Goal: Contribute content: Contribute content

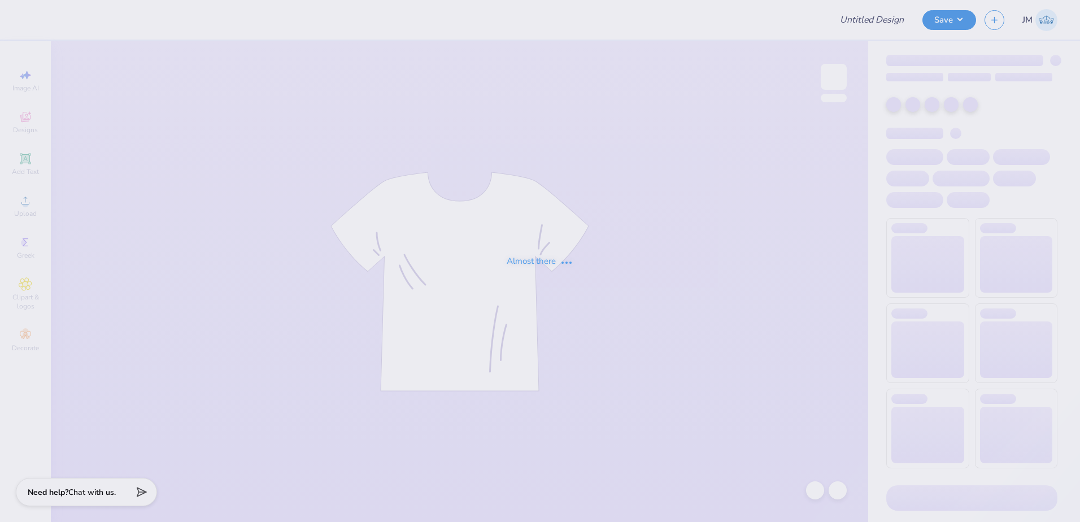
type input "Phi Kappa Chi Football Jerseys"
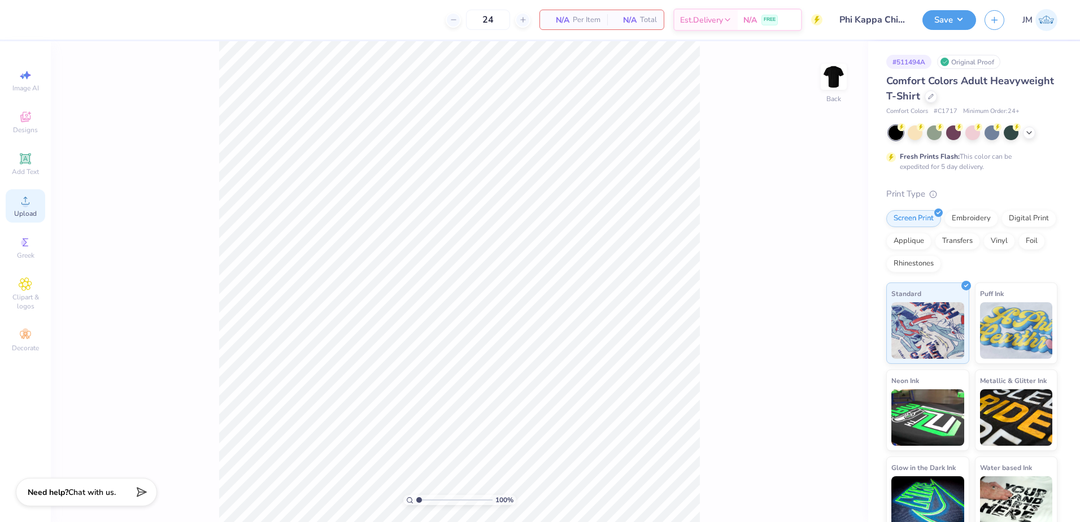
click at [34, 212] on span "Upload" at bounding box center [25, 213] width 23 height 9
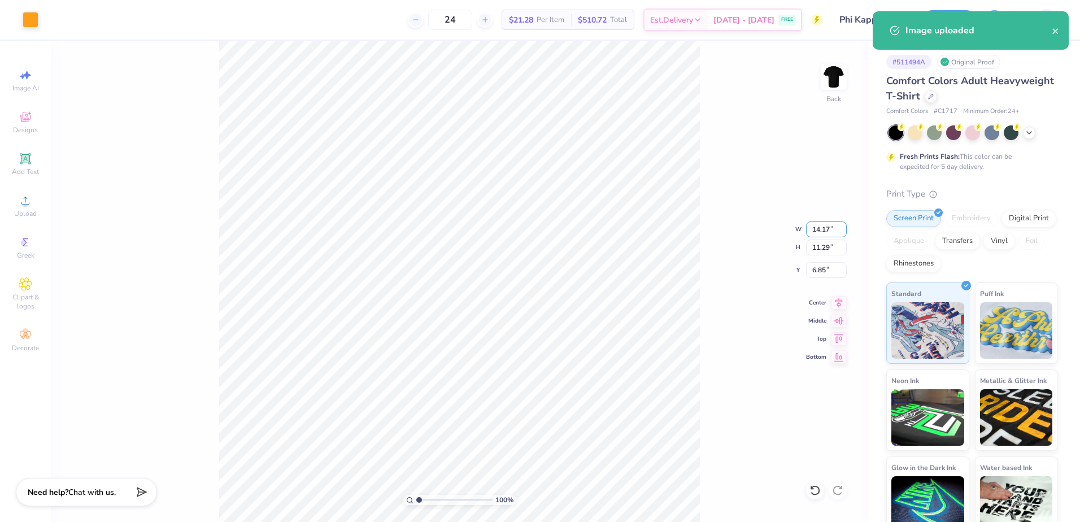
drag, startPoint x: 819, startPoint y: 225, endPoint x: 847, endPoint y: 223, distance: 27.2
click at [819, 224] on input "14.17" at bounding box center [826, 230] width 41 height 16
type input "3.00"
type input "2.39"
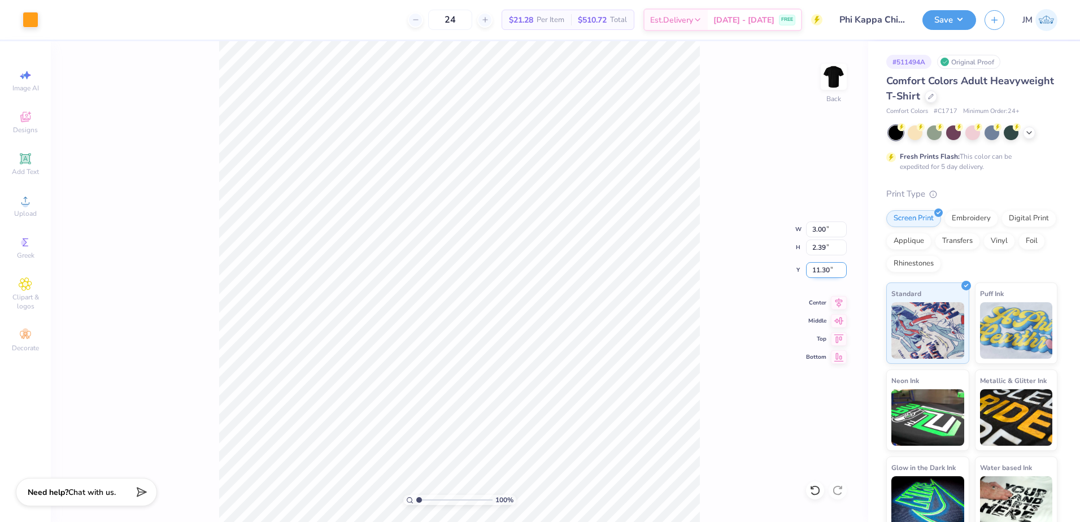
click at [826, 267] on input "11.30" at bounding box center [826, 270] width 41 height 16
type input "3.00"
click at [822, 252] on input "2.39" at bounding box center [826, 248] width 41 height 16
click at [830, 79] on img at bounding box center [833, 76] width 45 height 45
click at [29, 194] on icon at bounding box center [26, 201] width 14 height 14
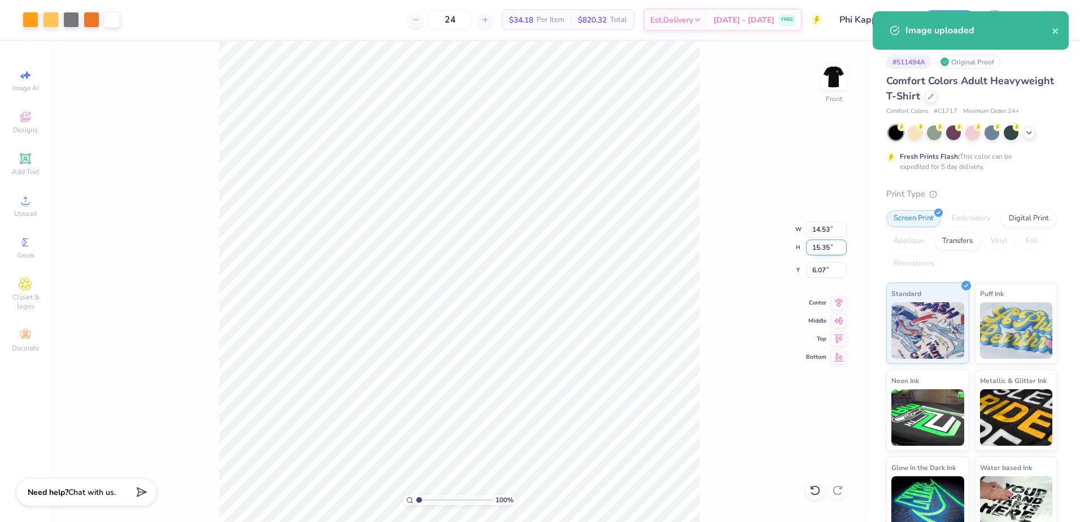
click at [828, 240] on input "15.35" at bounding box center [826, 248] width 41 height 16
click at [828, 229] on input "14.53" at bounding box center [826, 230] width 41 height 16
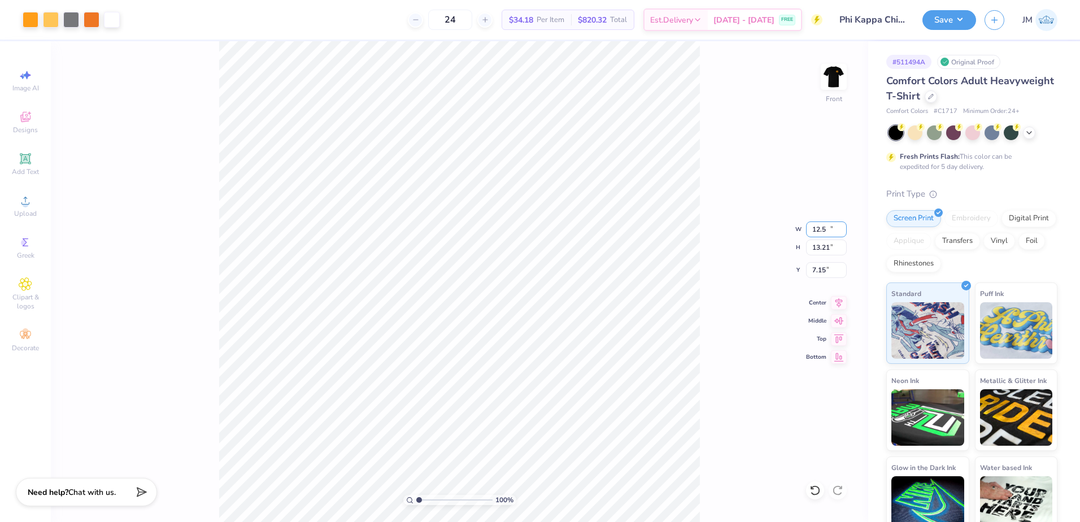
type input "12.50"
type input "13.21"
type input "7.15"
click at [819, 257] on div "100 % Front W 12.50 12.50 " H 13.21 13.21 " Y 7.15 7.15 " Center Middle Top Bot…" at bounding box center [460, 281] width 818 height 481
click at [823, 268] on div "100 % Front" at bounding box center [460, 281] width 818 height 481
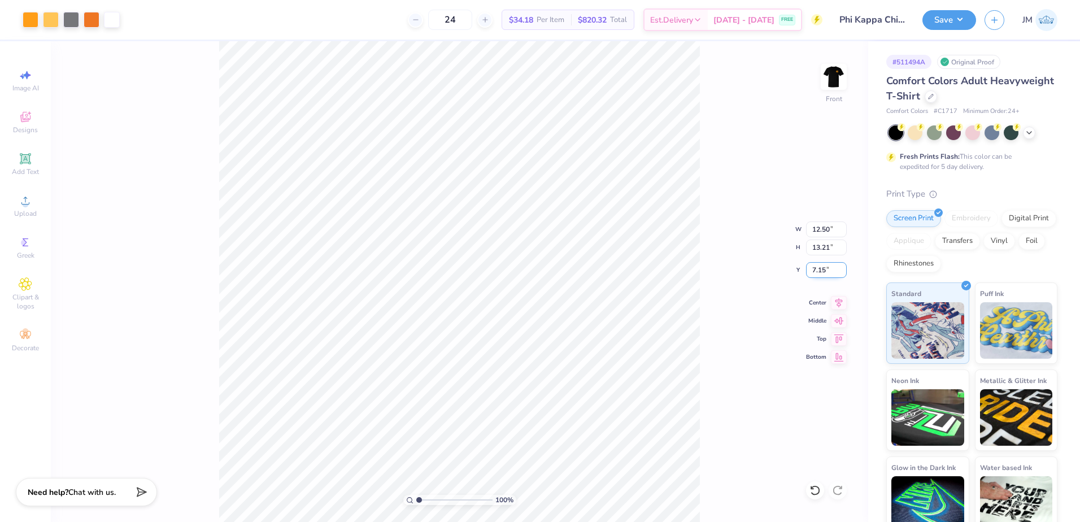
click at [822, 270] on input "7.15" at bounding box center [826, 270] width 41 height 16
click at [821, 247] on input "13.21" at bounding box center [826, 248] width 41 height 16
type input "3.00"
click at [836, 81] on img at bounding box center [833, 76] width 45 height 45
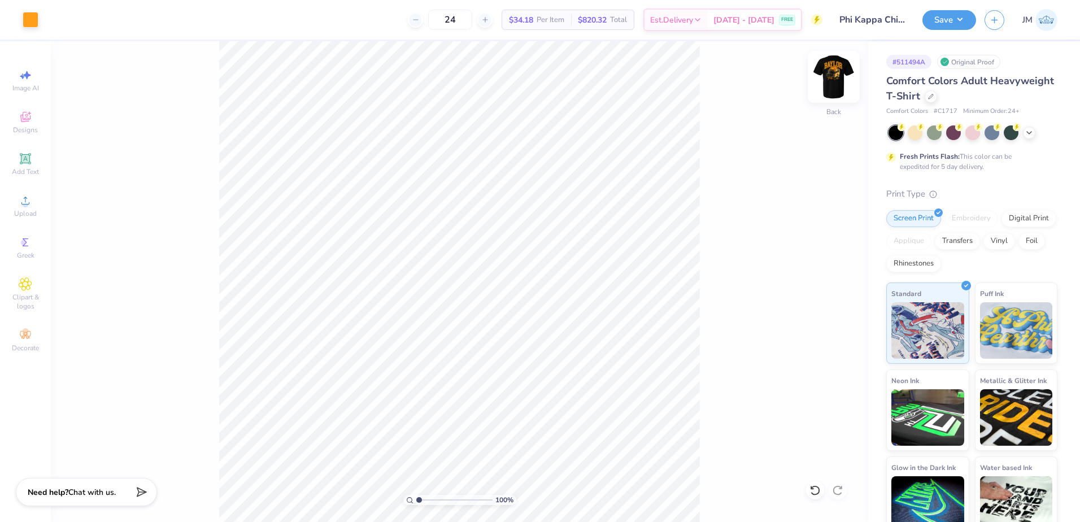
click at [831, 83] on img at bounding box center [833, 76] width 45 height 45
click at [831, 83] on img at bounding box center [834, 77] width 23 height 23
click at [946, 20] on button "Save" at bounding box center [950, 18] width 54 height 20
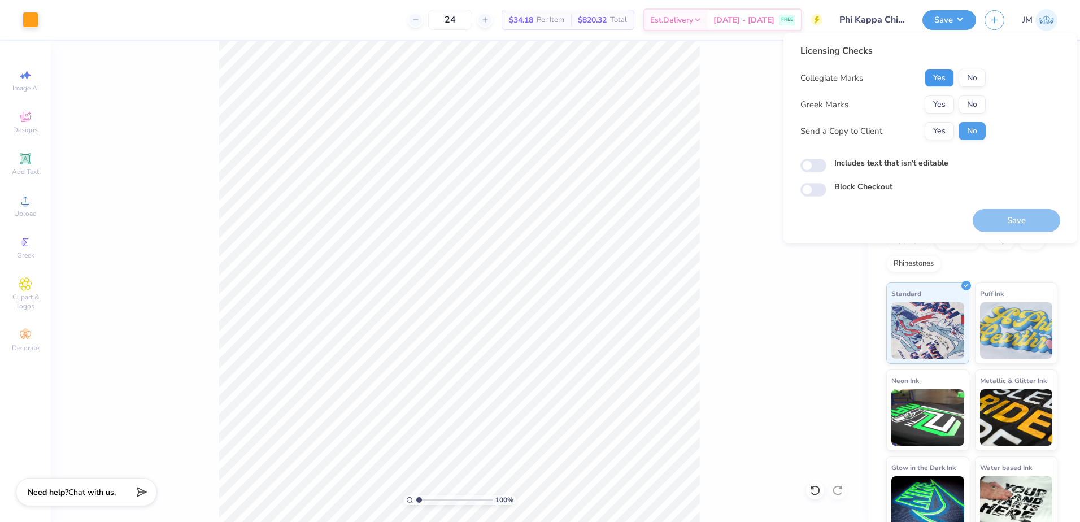
click at [941, 80] on button "Yes" at bounding box center [939, 78] width 29 height 18
click at [938, 97] on button "Yes" at bounding box center [939, 105] width 29 height 18
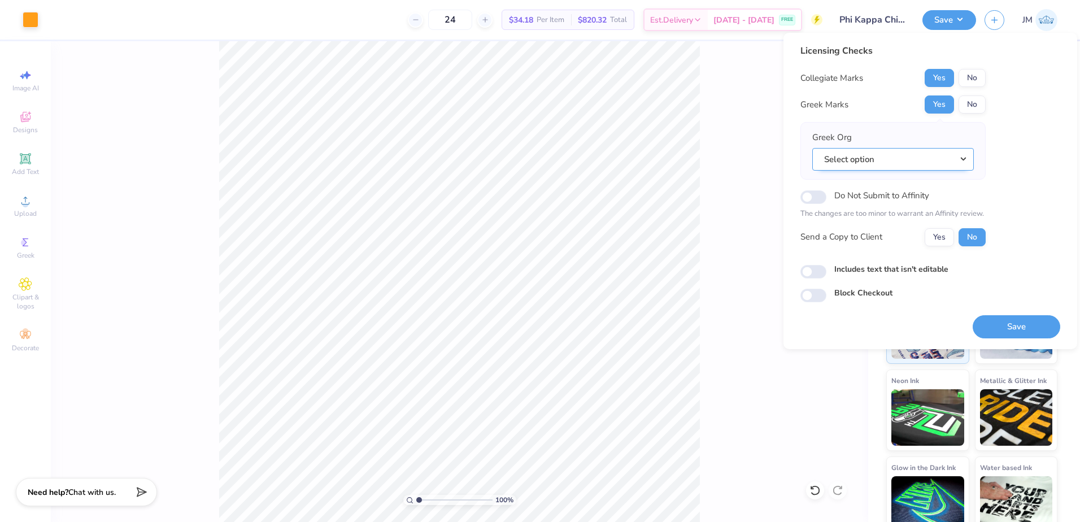
click at [871, 160] on button "Select option" at bounding box center [894, 159] width 162 height 23
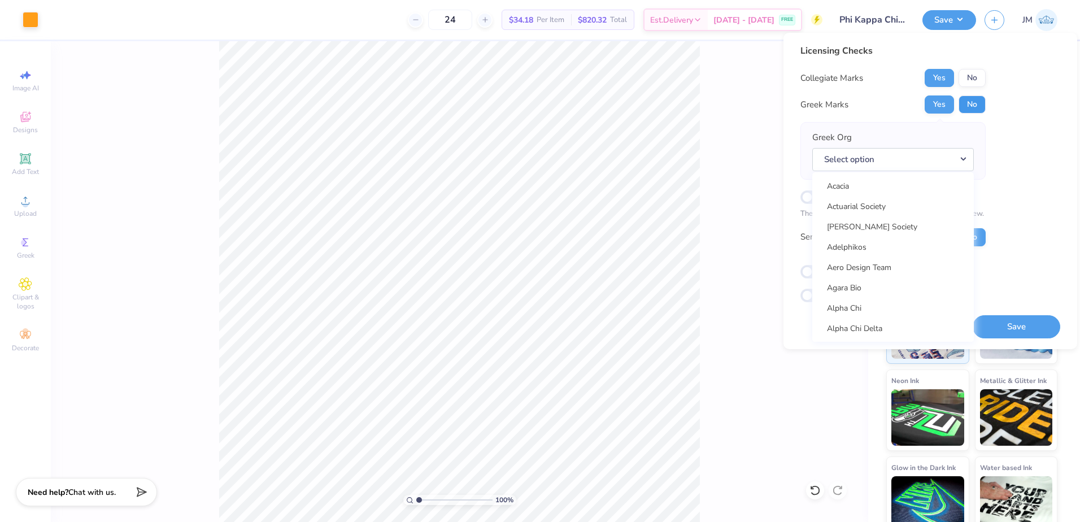
click at [973, 106] on button "No" at bounding box center [972, 105] width 27 height 18
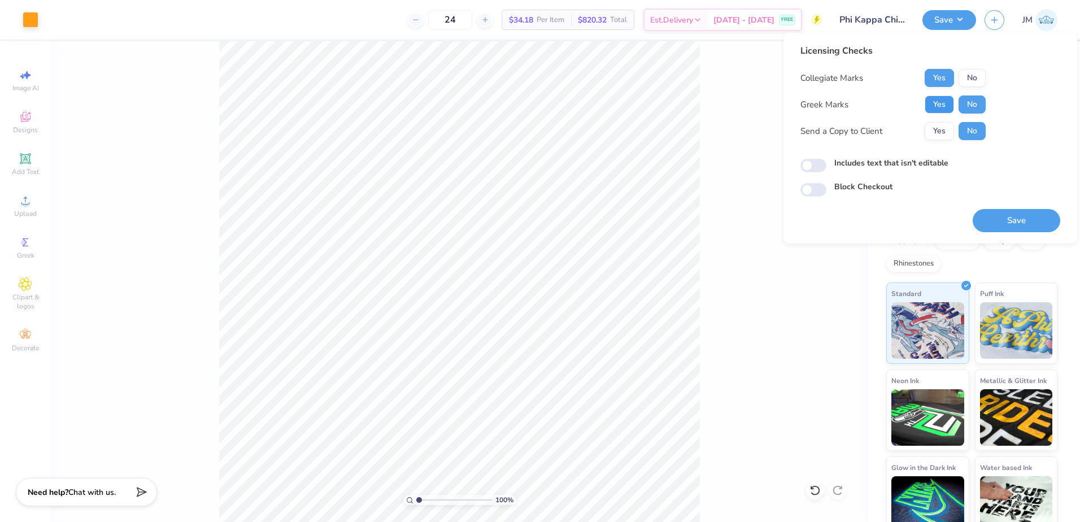
click at [939, 104] on button "Yes" at bounding box center [939, 105] width 29 height 18
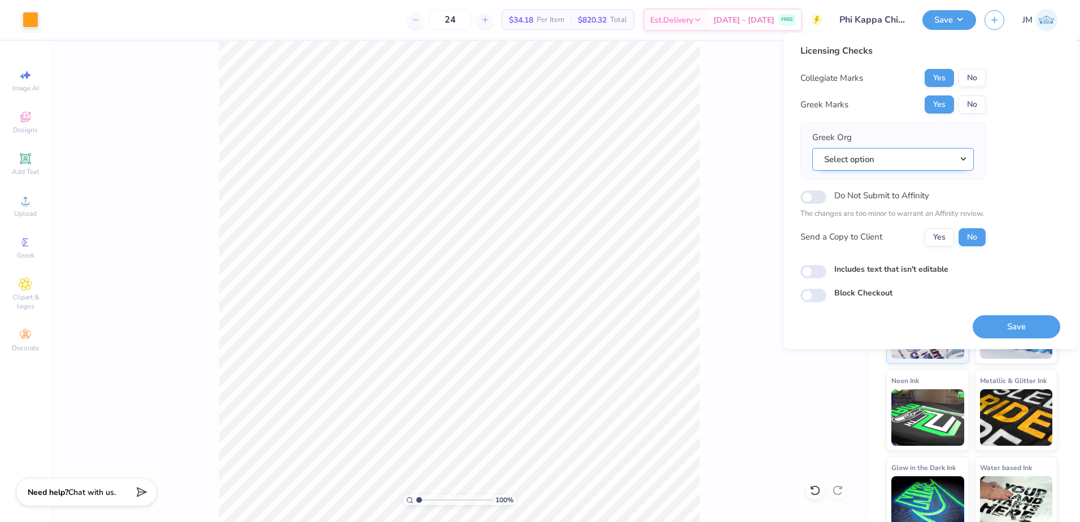
click at [874, 167] on button "Select option" at bounding box center [894, 159] width 162 height 23
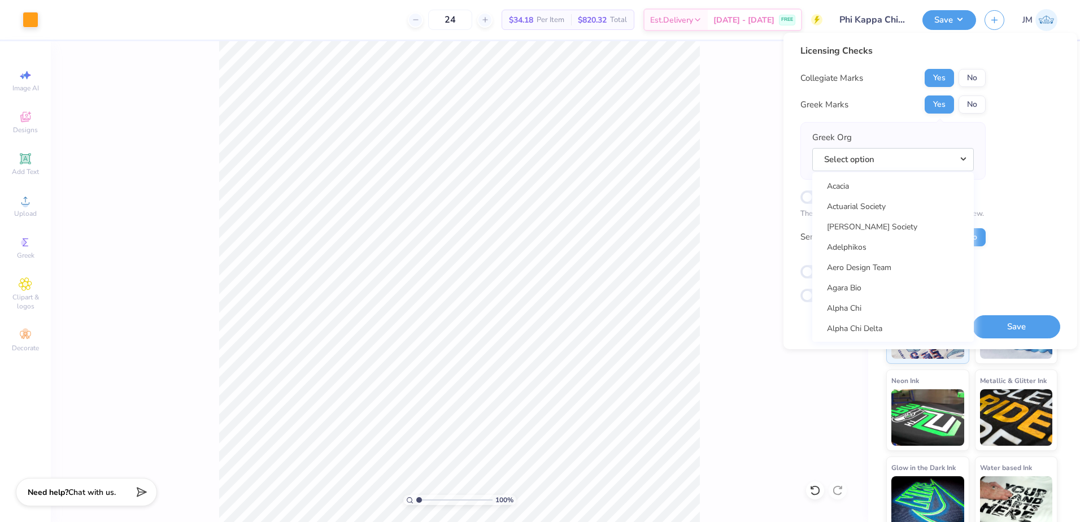
click at [813, 148] on button "Select option" at bounding box center [894, 159] width 162 height 23
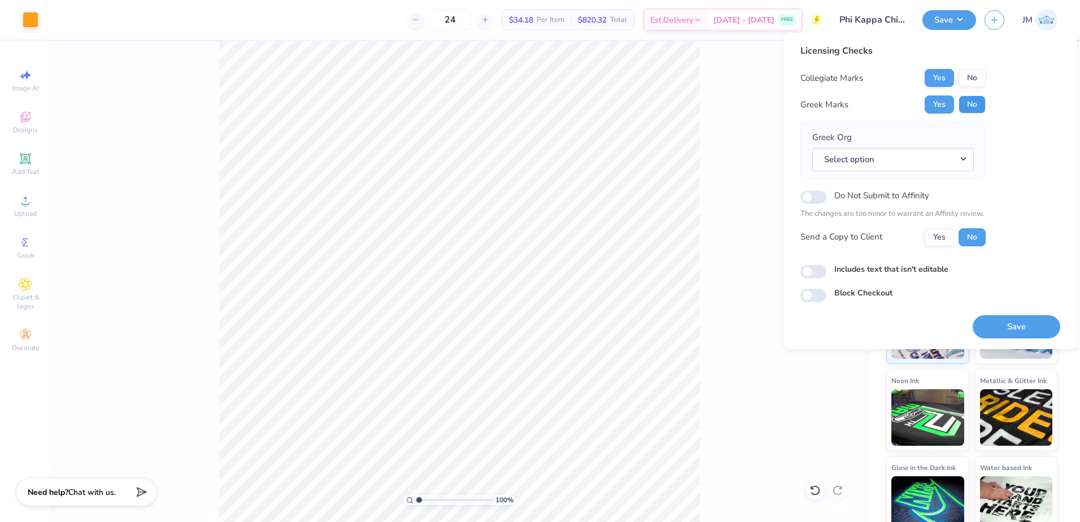
click at [980, 107] on button "No" at bounding box center [972, 105] width 27 height 18
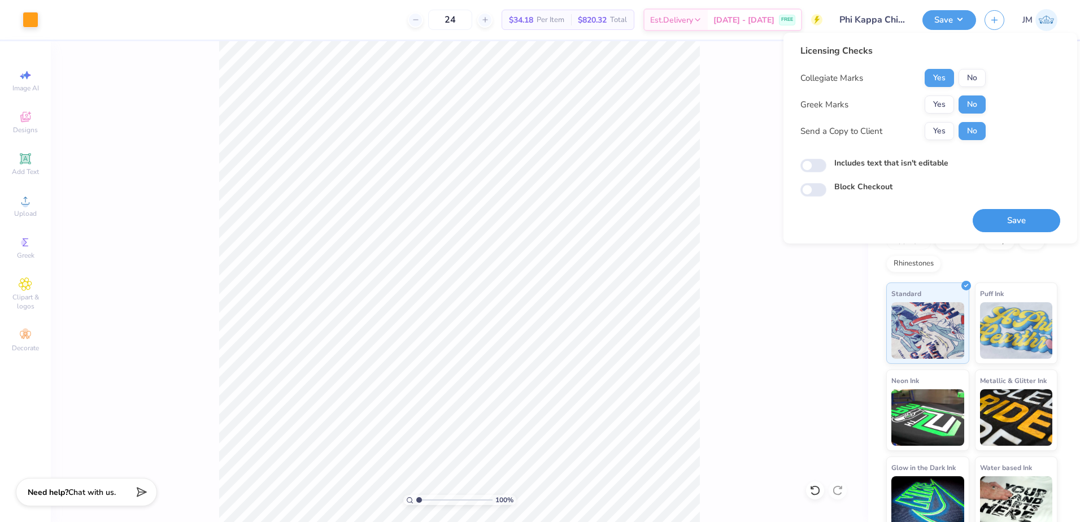
click at [1013, 210] on button "Save" at bounding box center [1017, 220] width 88 height 23
